Goal: Task Accomplishment & Management: Manage account settings

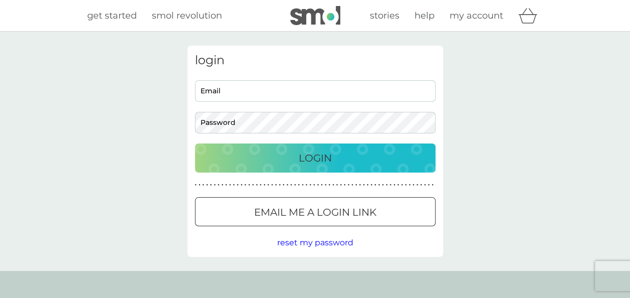
type input "meghnaelder@hotmail.com"
click at [318, 156] on p "Login" at bounding box center [315, 158] width 33 height 16
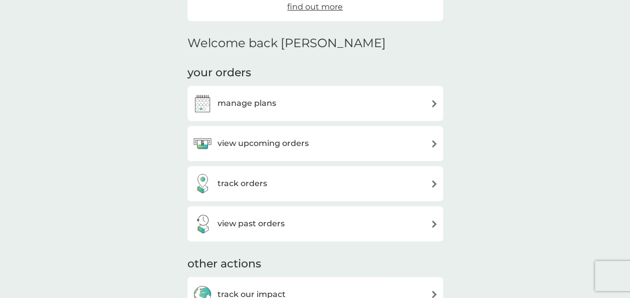
scroll to position [222, 0]
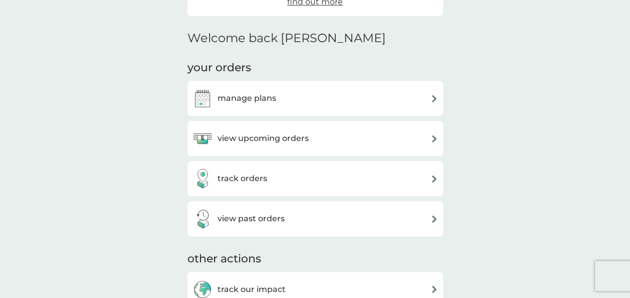
click at [430, 141] on img at bounding box center [434, 139] width 8 height 8
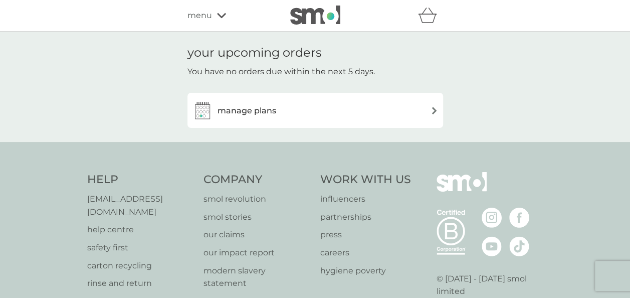
click at [432, 111] on img at bounding box center [434, 111] width 8 height 8
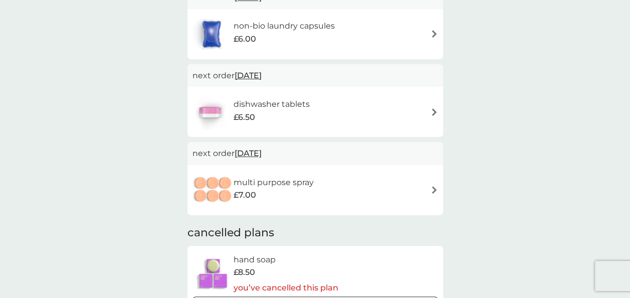
scroll to position [321, 0]
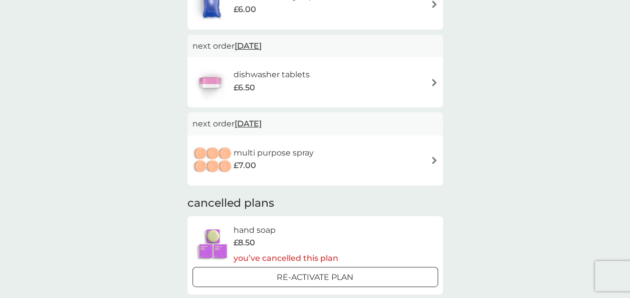
click at [433, 159] on img at bounding box center [434, 160] width 8 height 8
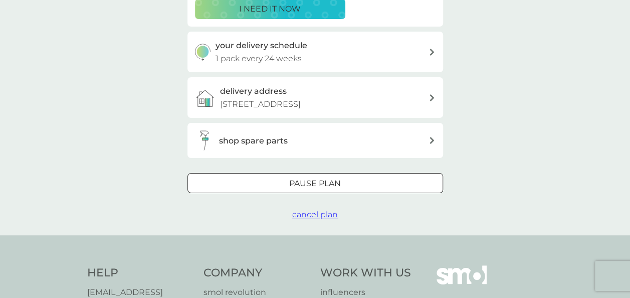
scroll to position [215, 0]
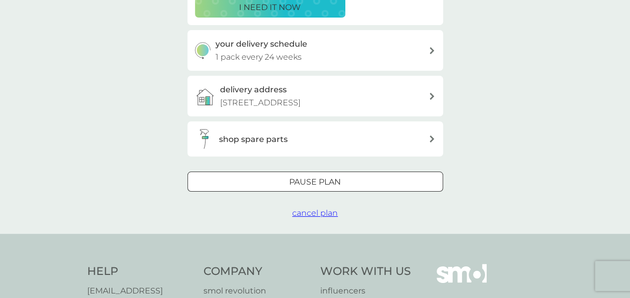
click at [307, 215] on span "cancel plan" at bounding box center [315, 213] width 46 height 10
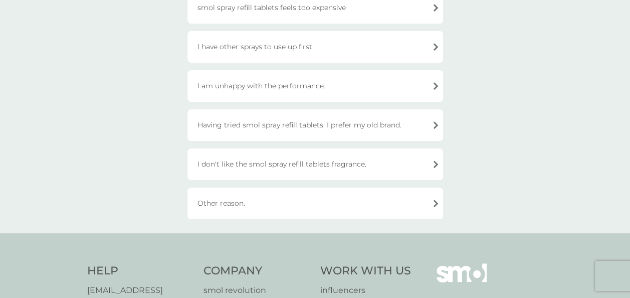
scroll to position [177, 0]
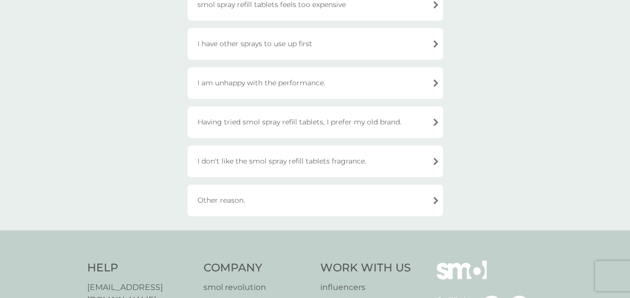
click at [239, 198] on div "Other reason." at bounding box center [314, 200] width 255 height 32
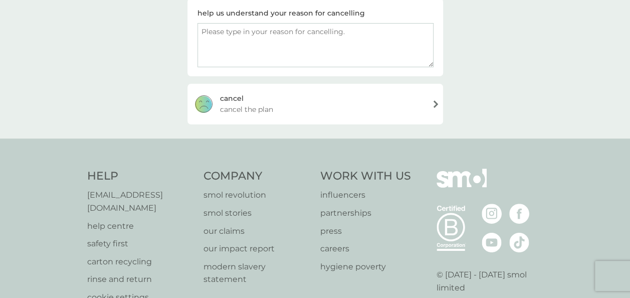
click at [216, 32] on textarea at bounding box center [315, 45] width 236 height 44
click at [263, 108] on span "cancel the plan" at bounding box center [246, 109] width 53 height 11
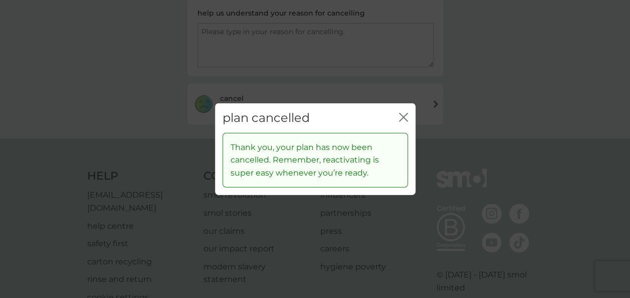
click at [409, 121] on div "plan cancelled close" at bounding box center [315, 118] width 200 height 30
click at [406, 108] on div "plan cancelled close" at bounding box center [315, 118] width 200 height 30
click at [404, 120] on icon "close" at bounding box center [403, 117] width 9 height 9
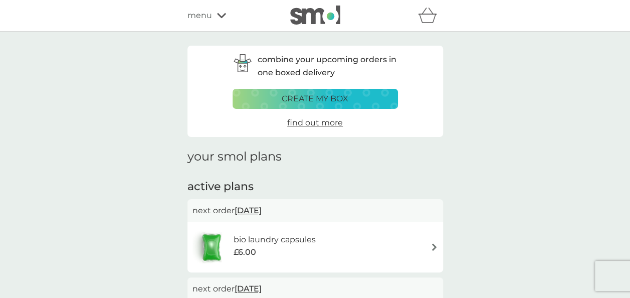
click at [198, 15] on span "menu" at bounding box center [199, 15] width 25 height 13
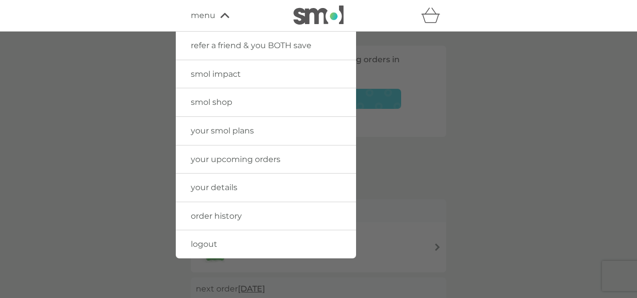
click at [222, 159] on span "your upcoming orders" at bounding box center [236, 159] width 90 height 10
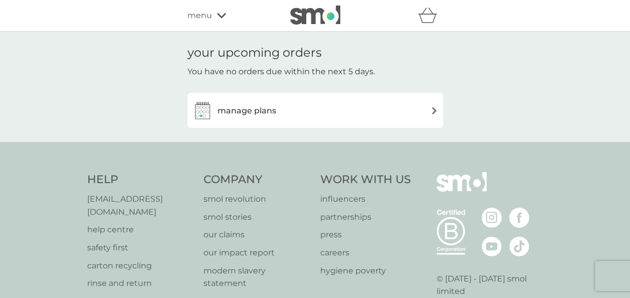
click at [250, 111] on h3 "manage plans" at bounding box center [246, 110] width 59 height 13
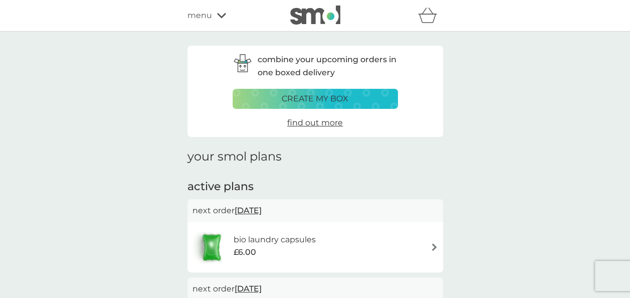
click at [315, 14] on img at bounding box center [315, 15] width 50 height 19
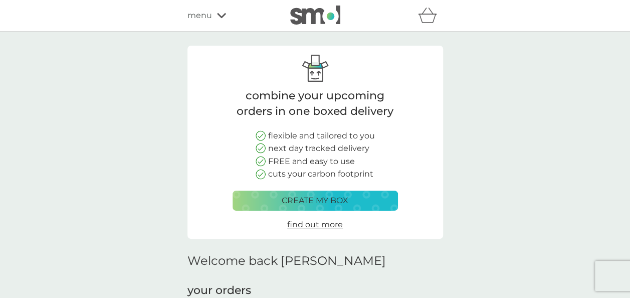
click at [194, 15] on span "menu" at bounding box center [199, 15] width 25 height 13
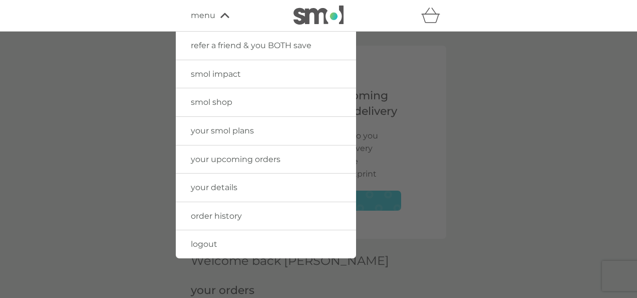
click at [199, 102] on span "smol shop" at bounding box center [212, 102] width 42 height 10
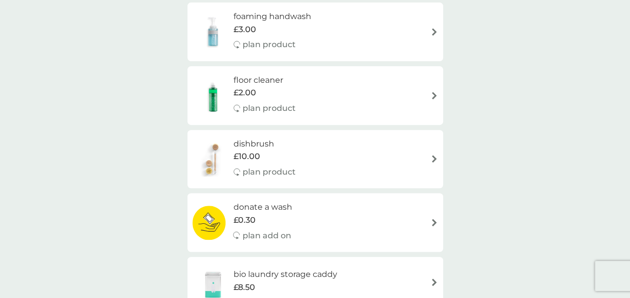
scroll to position [157, 0]
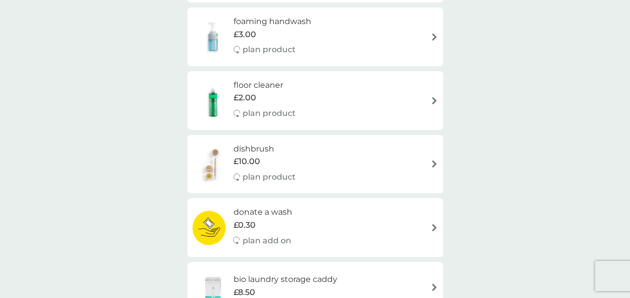
click at [267, 88] on h6 "floor cleaner" at bounding box center [264, 85] width 62 height 13
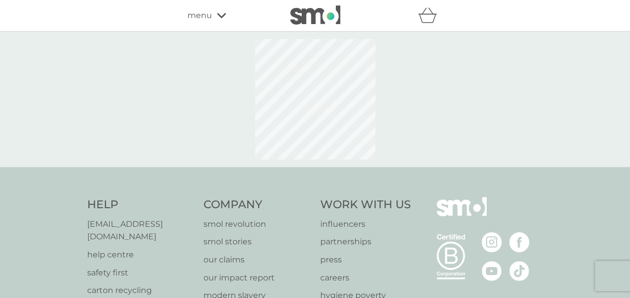
select select "84"
